Goal: Task Accomplishment & Management: Manage account settings

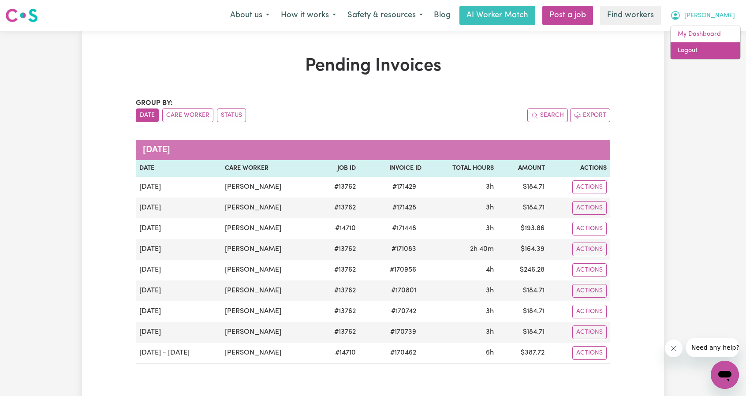
click at [708, 46] on link "Logout" at bounding box center [705, 50] width 70 height 17
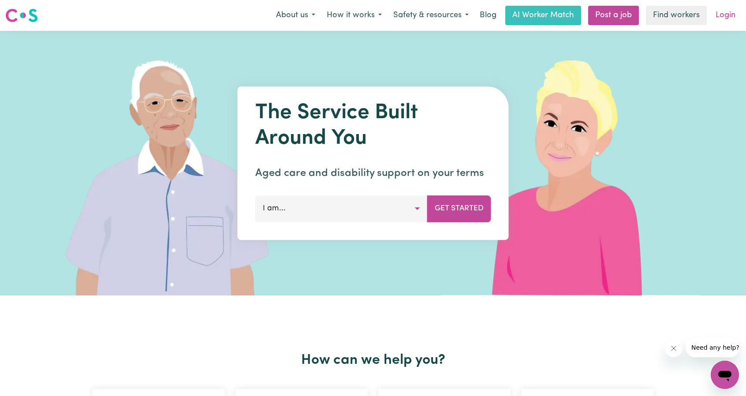
click at [723, 17] on link "Login" at bounding box center [725, 15] width 30 height 19
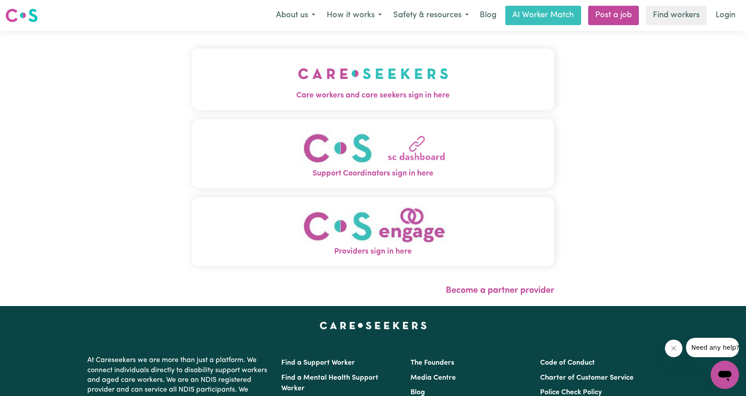
click at [384, 78] on img "Care workers and care seekers sign in here" at bounding box center [373, 73] width 150 height 33
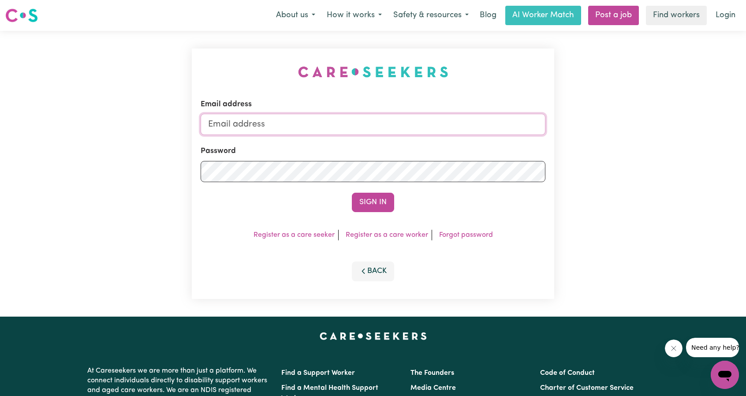
click at [408, 130] on input "Email address" at bounding box center [373, 124] width 345 height 21
drag, startPoint x: 254, startPoint y: 126, endPoint x: 420, endPoint y: 132, distance: 166.3
click at [420, 132] on input "[EMAIL_ADDRESS][PERSON_NAME][DOMAIN_NAME]" at bounding box center [373, 124] width 345 height 21
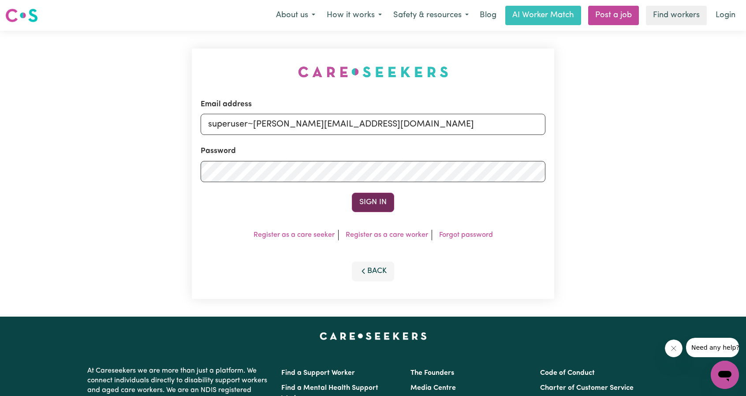
type input "superuser~[PERSON_NAME][EMAIL_ADDRESS][DOMAIN_NAME]"
click at [368, 209] on button "Sign In" at bounding box center [373, 202] width 42 height 19
